Goal: Task Accomplishment & Management: Manage account settings

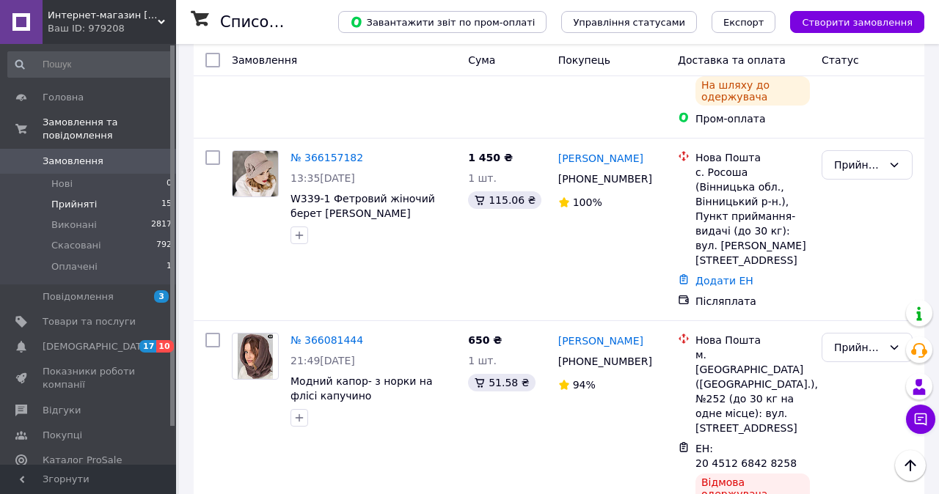
scroll to position [638, 0]
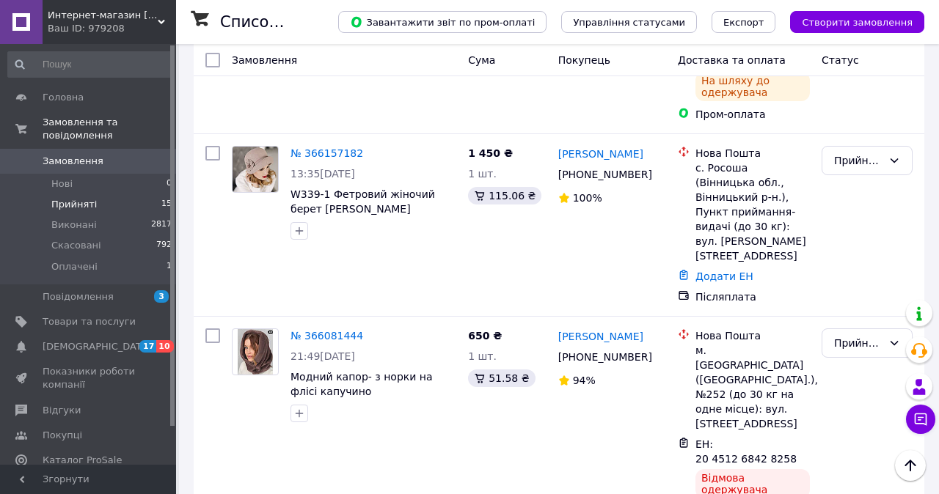
click at [325, 330] on link "№ 366081444" at bounding box center [326, 336] width 73 height 12
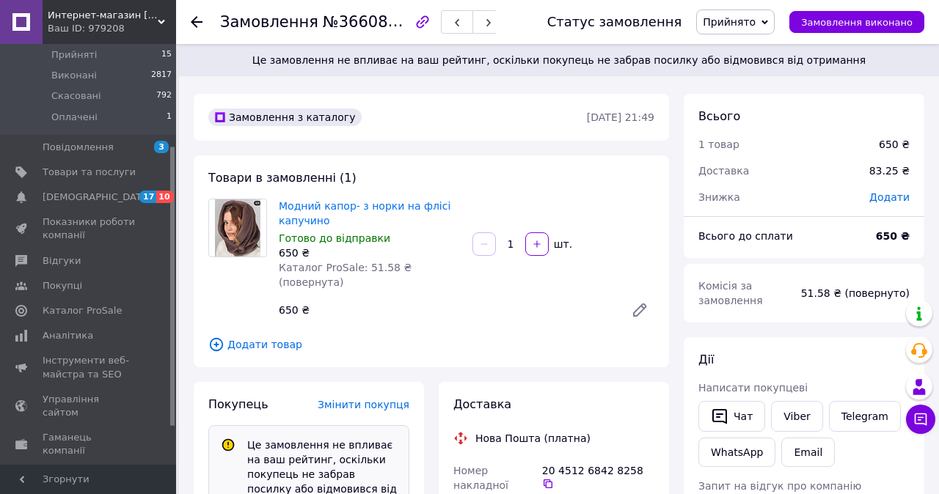
scroll to position [153, 0]
click at [69, 233] on span "Показники роботи компанії" at bounding box center [89, 225] width 93 height 26
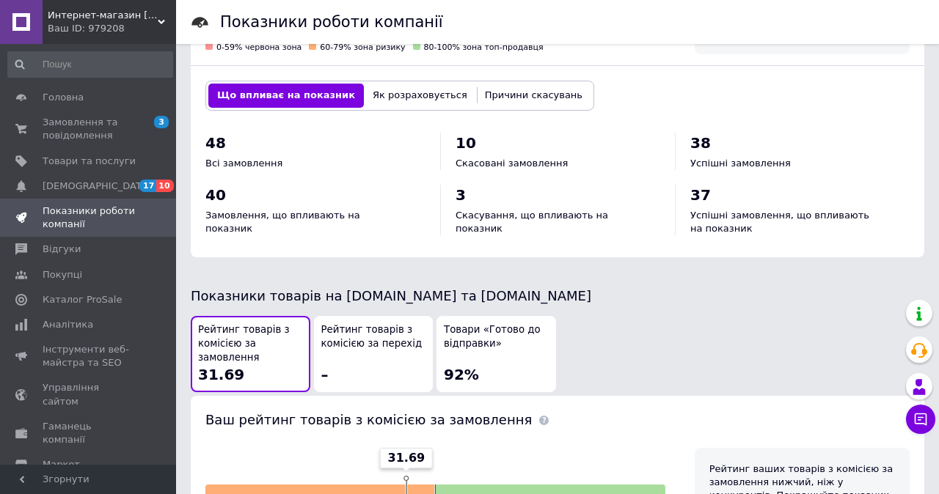
scroll to position [579, 0]
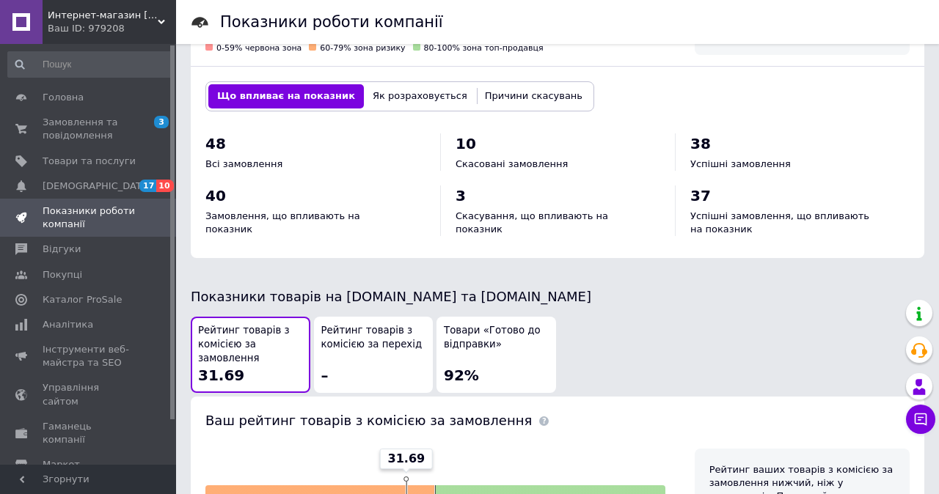
click at [101, 296] on span "Каталог ProSale" at bounding box center [82, 299] width 79 height 13
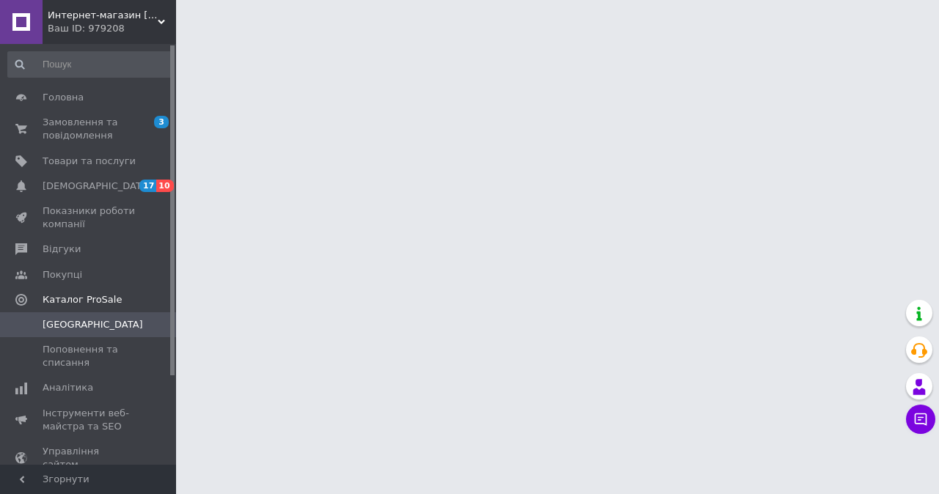
click at [82, 362] on span "Поповнення та списання" at bounding box center [89, 356] width 93 height 26
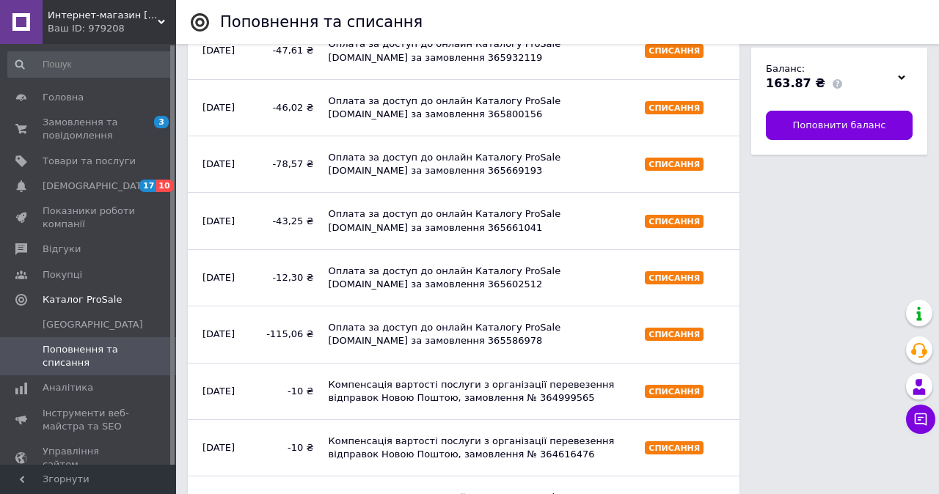
scroll to position [773, 0]
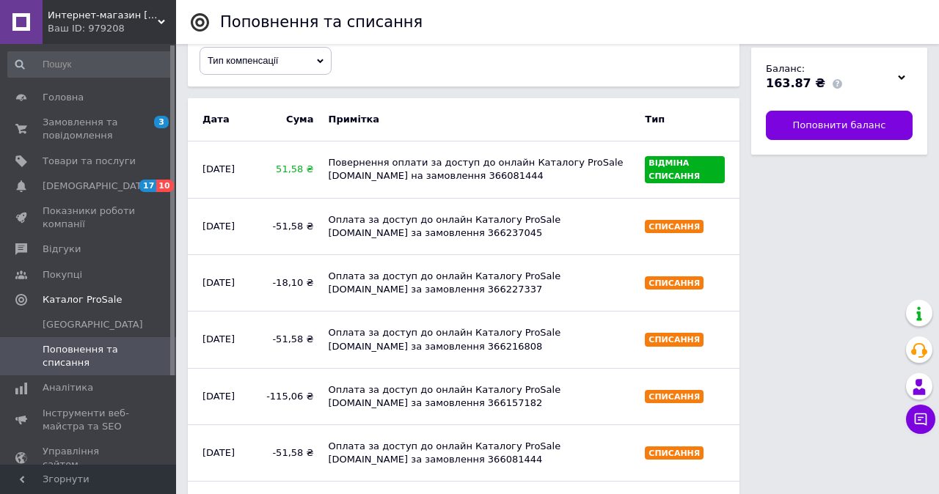
scroll to position [0, 0]
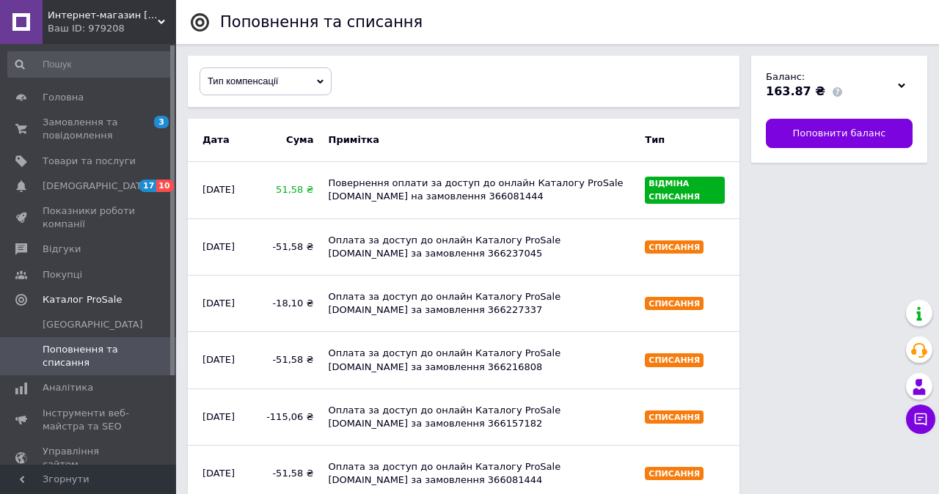
click at [95, 158] on span "Товари та послуги" at bounding box center [89, 161] width 93 height 13
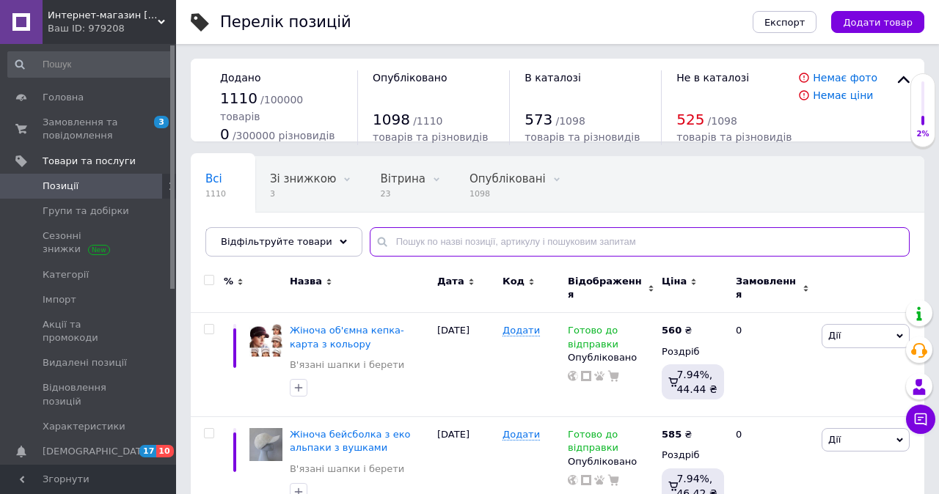
click at [429, 238] on input "text" at bounding box center [640, 241] width 540 height 29
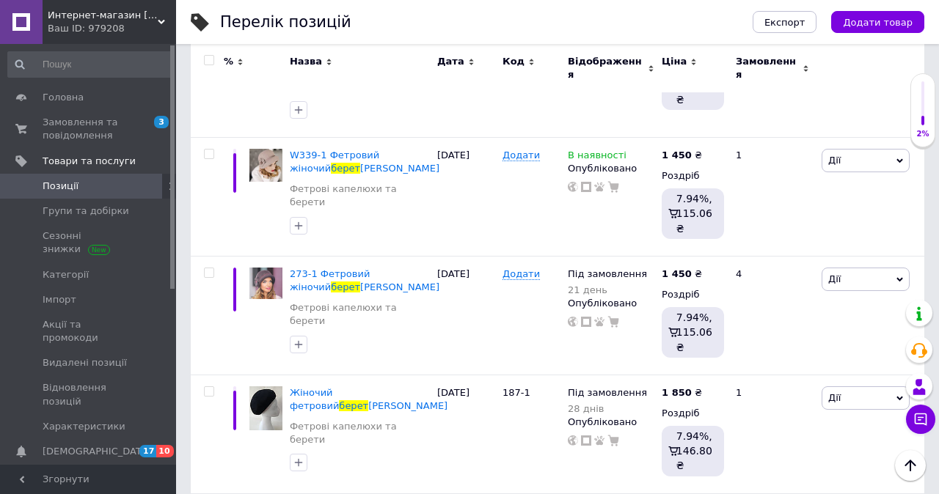
scroll to position [1987, 0]
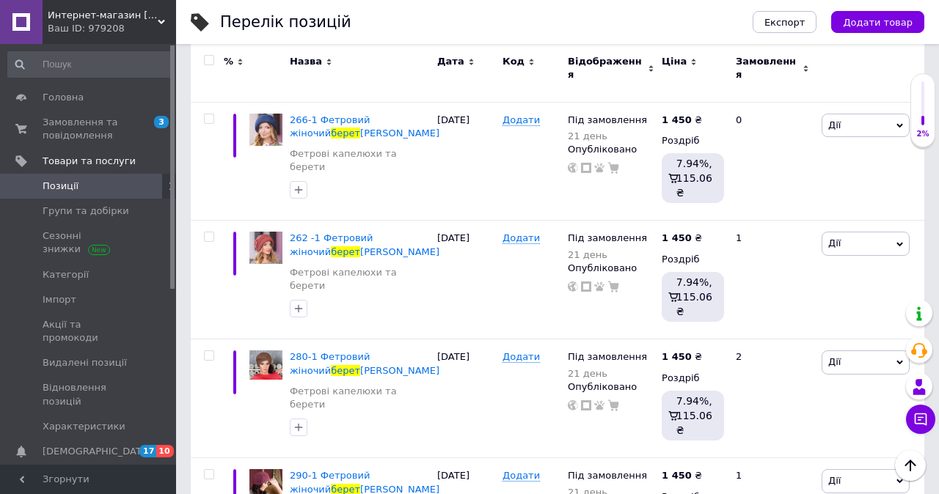
scroll to position [1867, 0]
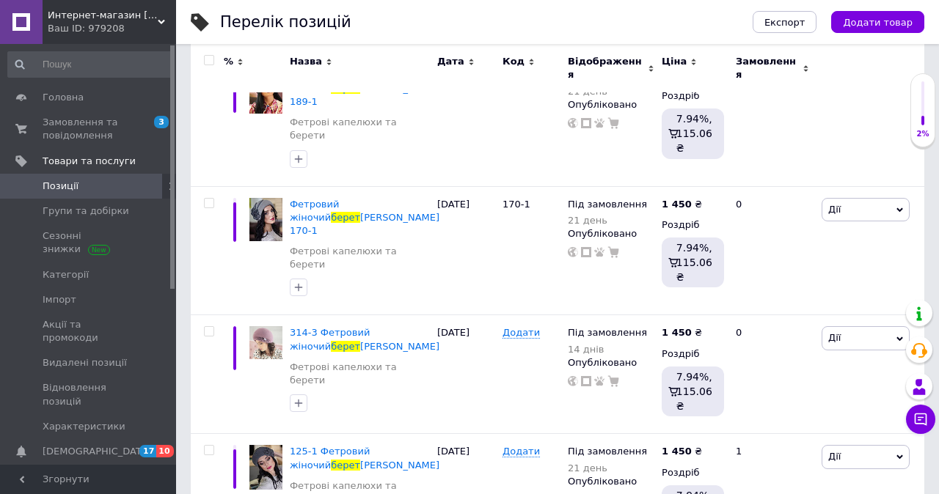
scroll to position [1867, 0]
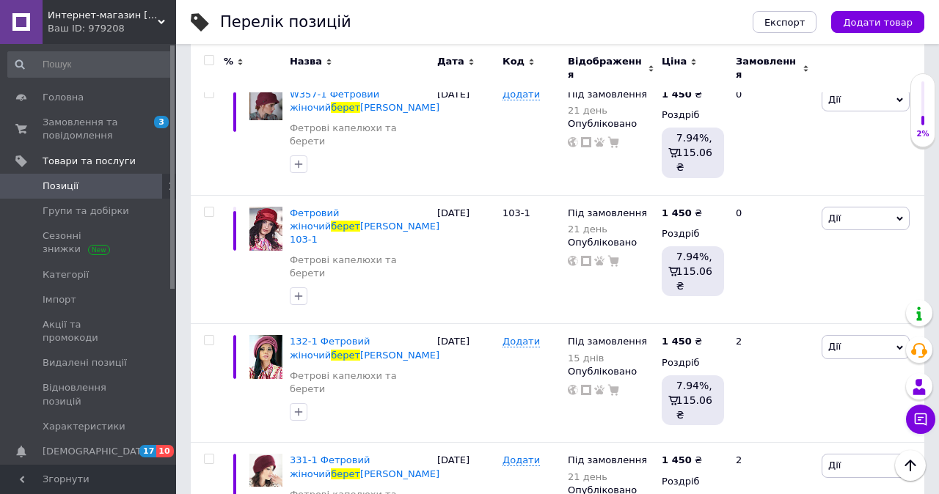
scroll to position [1867, 0]
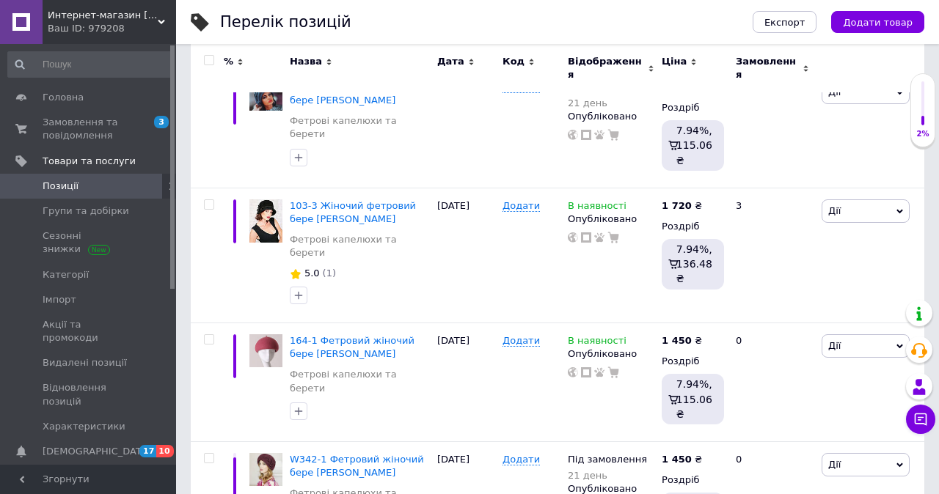
scroll to position [1917, 0]
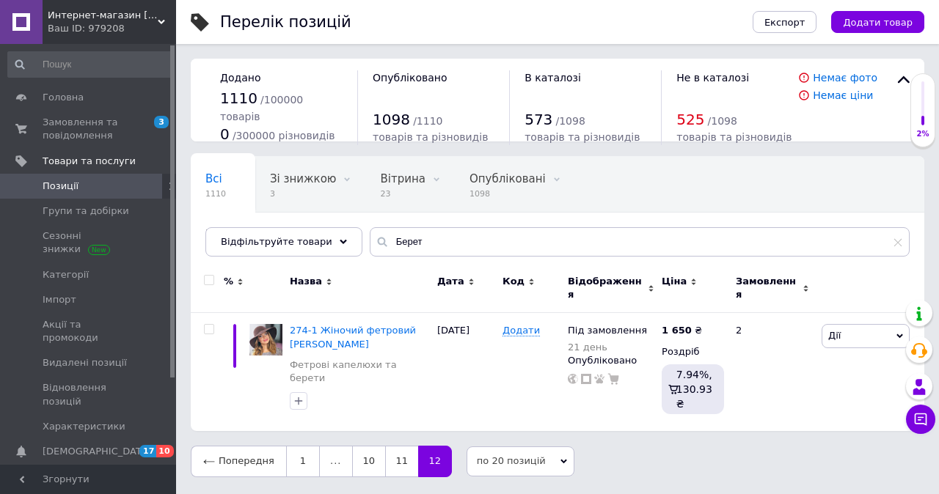
click at [389, 446] on link "11" at bounding box center [401, 461] width 33 height 31
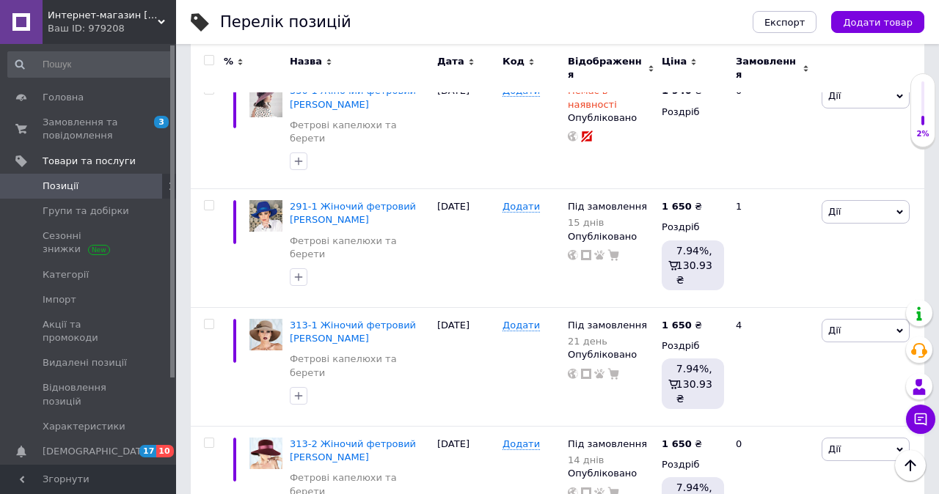
scroll to position [1906, 0]
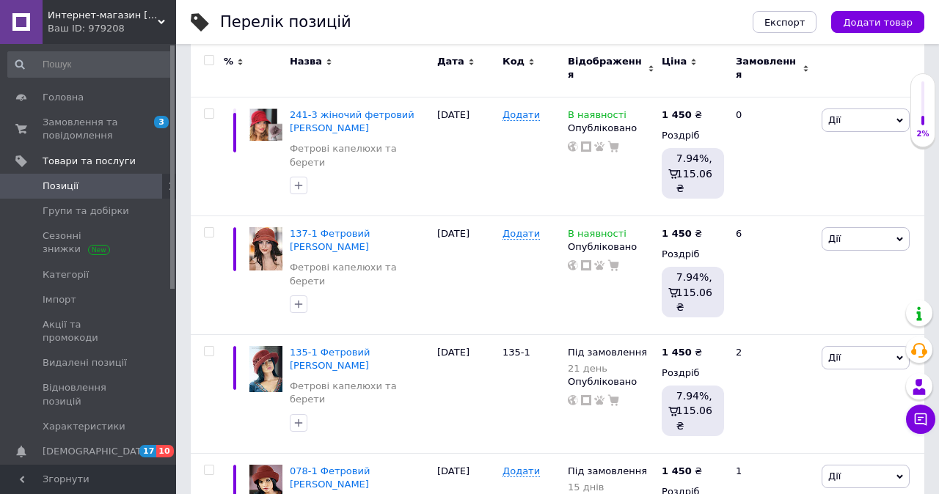
scroll to position [1863, 0]
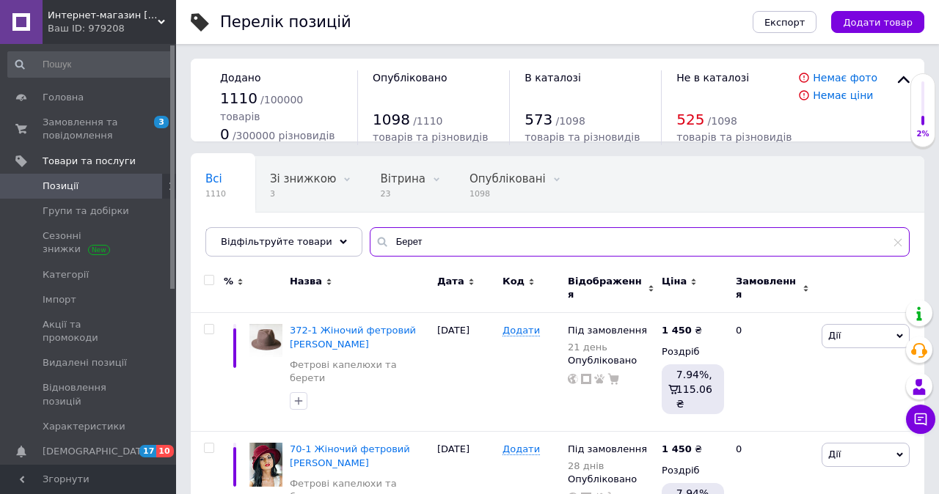
click at [425, 238] on input "Берет" at bounding box center [640, 241] width 540 height 29
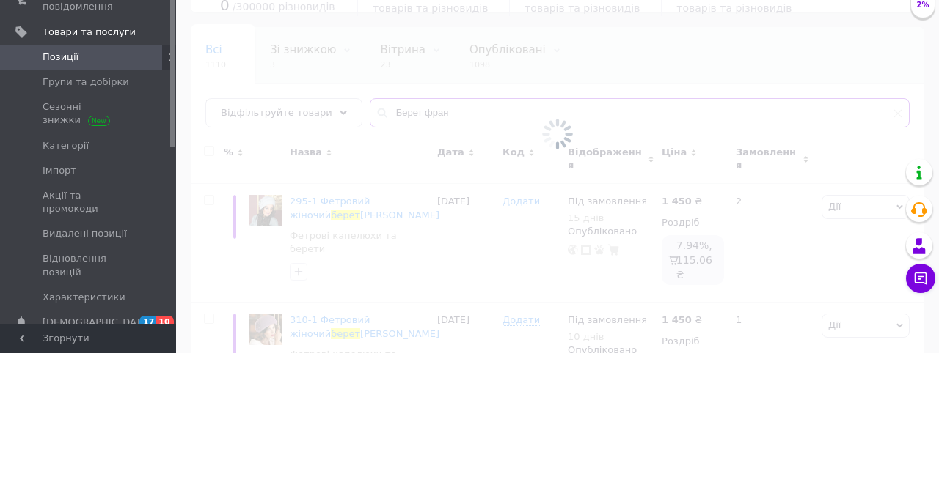
type input "Берет французский"
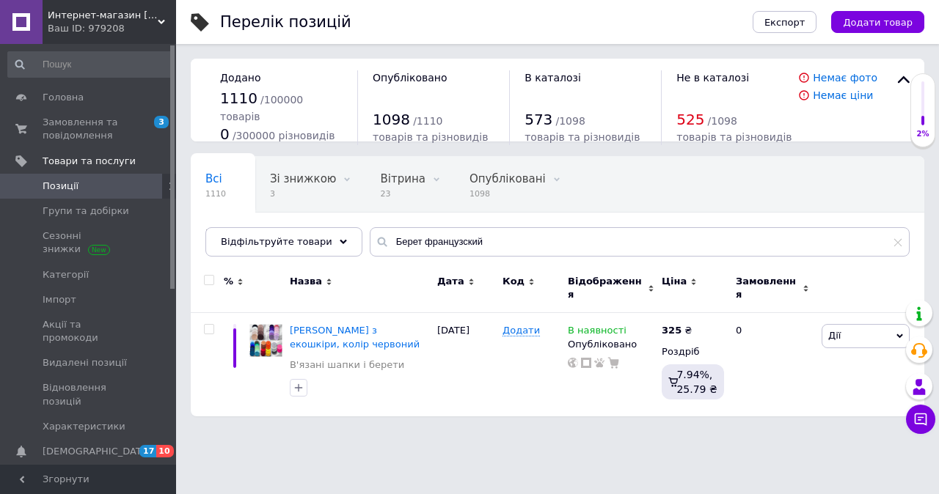
click at [334, 331] on span "[PERSON_NAME] з екошкіри, колір червоний" at bounding box center [355, 337] width 130 height 24
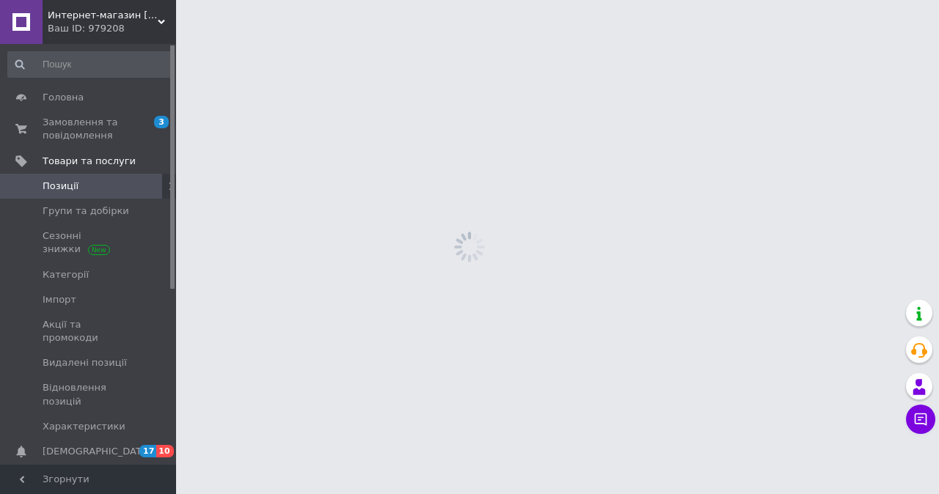
click at [337, 0] on html "Интернет-магазин [PERSON_NAME] Ваш ID: 979208 Сайт Интернет-магазин [PERSON_NAM…" at bounding box center [469, 0] width 939 height 0
